Goal: Task Accomplishment & Management: Manage account settings

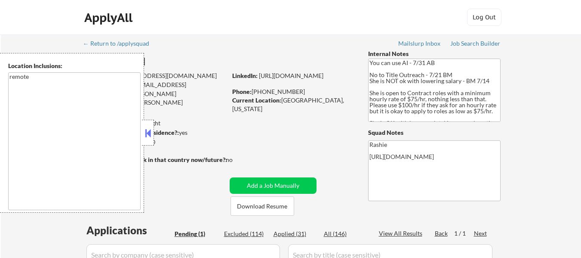
scroll to position [43, 0]
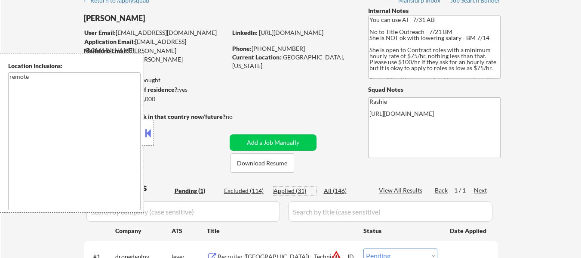
click at [296, 188] on div "Applied (31)" at bounding box center [294, 190] width 43 height 9
select select ""applied""
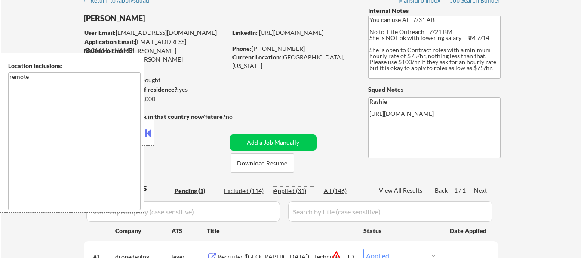
select select ""applied""
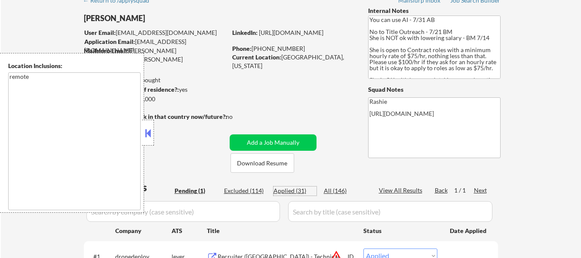
select select ""applied""
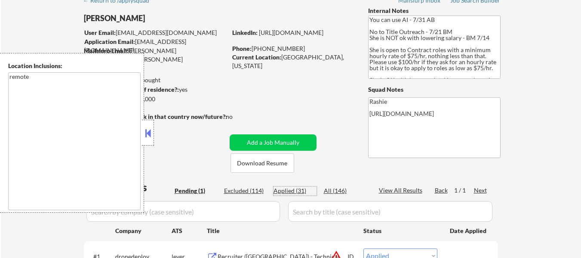
select select ""applied""
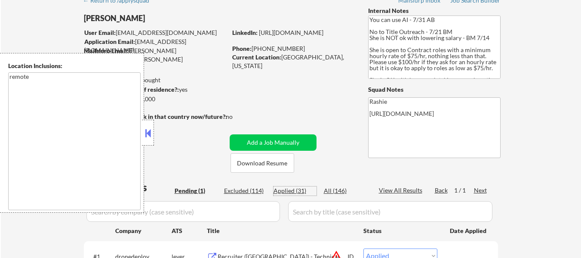
select select ""applied""
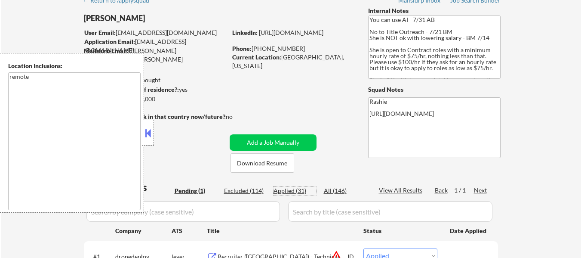
select select ""applied""
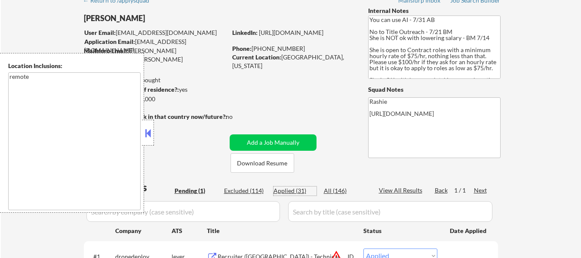
select select ""applied""
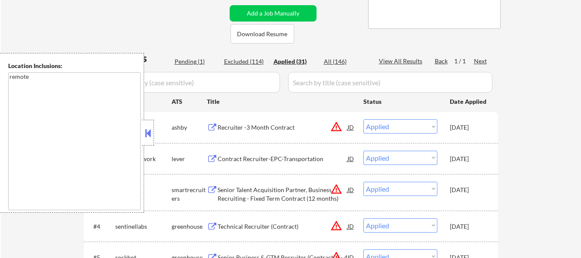
click at [150, 129] on button at bounding box center [147, 132] width 9 height 13
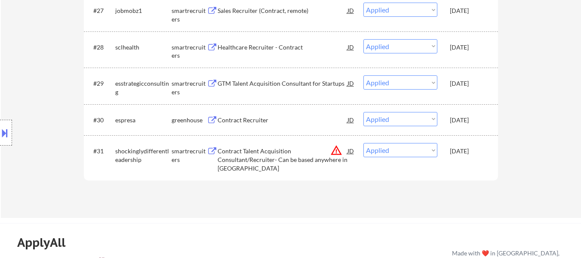
scroll to position [1161, 0]
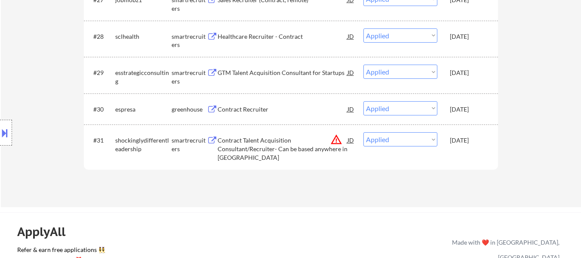
click at [7, 135] on button at bounding box center [4, 133] width 9 height 14
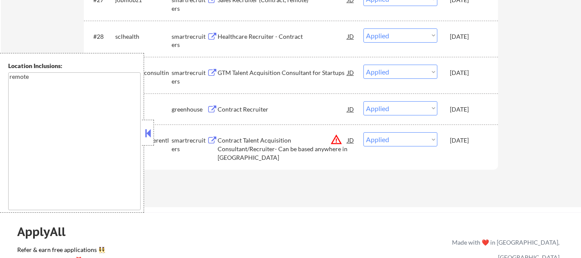
click at [148, 132] on button at bounding box center [147, 132] width 9 height 13
